Goal: Browse casually

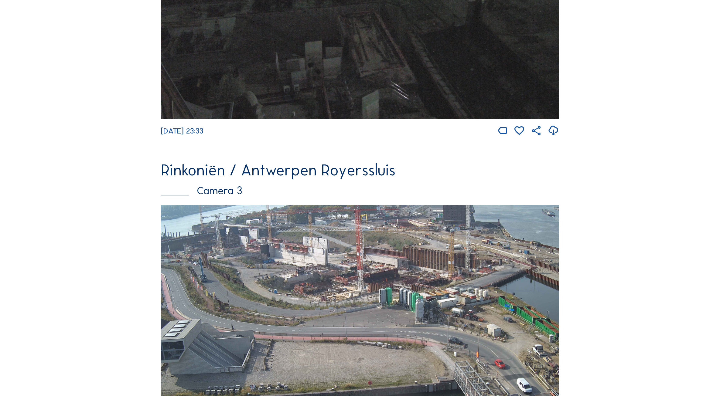
scroll to position [870, 0]
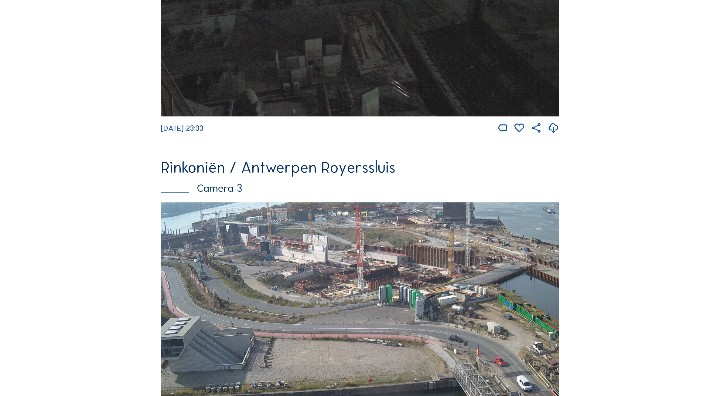
click at [450, 342] on img at bounding box center [360, 314] width 398 height 224
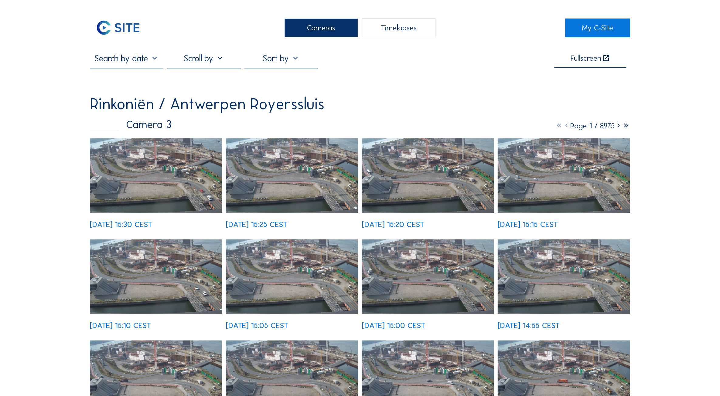
click at [151, 147] on img at bounding box center [156, 175] width 132 height 74
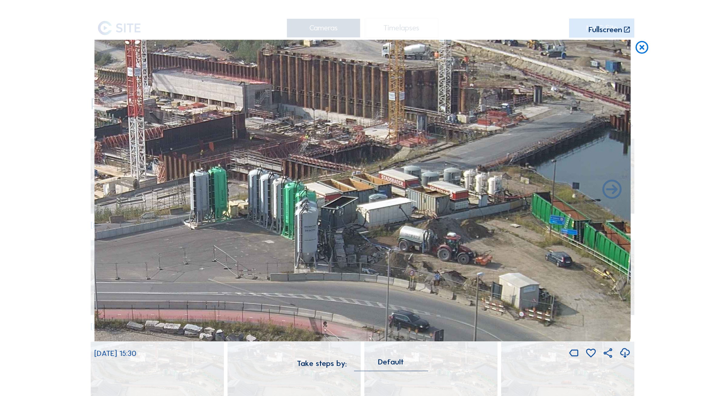
drag, startPoint x: 368, startPoint y: 168, endPoint x: 372, endPoint y: 234, distance: 66.0
click at [372, 234] on img at bounding box center [362, 191] width 537 height 302
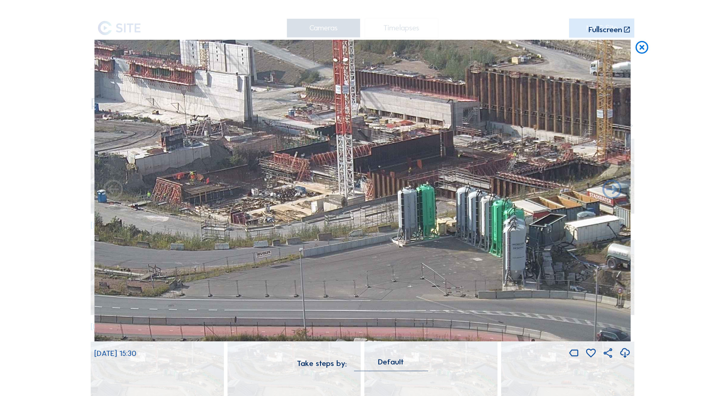
drag, startPoint x: 272, startPoint y: 178, endPoint x: 480, endPoint y: 196, distance: 209.6
click at [480, 196] on img at bounding box center [362, 191] width 537 height 302
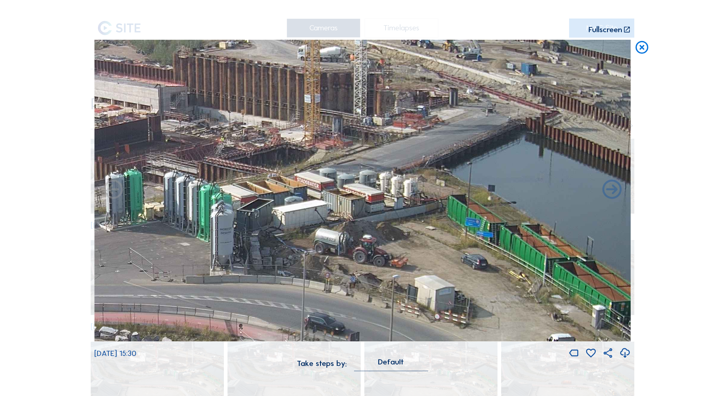
drag, startPoint x: 530, startPoint y: 255, endPoint x: 227, endPoint y: 238, distance: 303.7
click at [227, 239] on img at bounding box center [362, 191] width 537 height 302
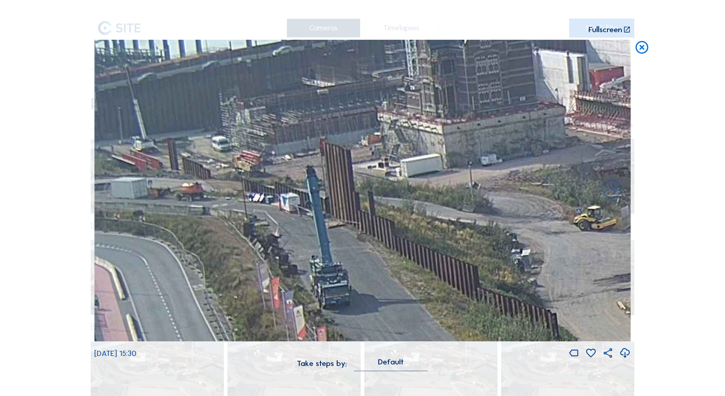
drag, startPoint x: 185, startPoint y: 154, endPoint x: 476, endPoint y: 256, distance: 307.6
click at [476, 256] on img at bounding box center [362, 191] width 537 height 302
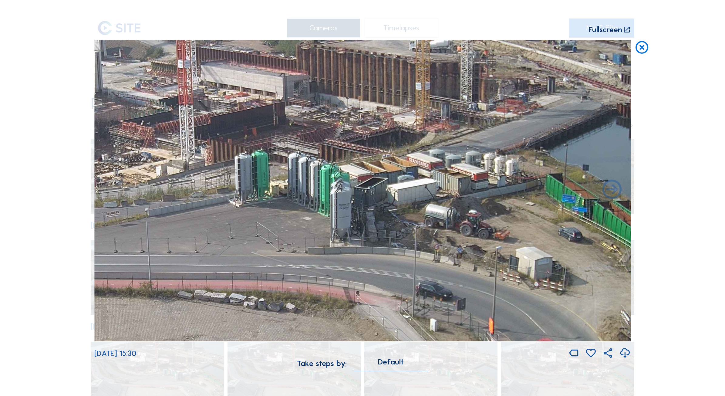
drag, startPoint x: 455, startPoint y: 112, endPoint x: 409, endPoint y: 173, distance: 76.2
click at [409, 173] on img at bounding box center [362, 191] width 537 height 302
